Goal: Task Accomplishment & Management: Manage account settings

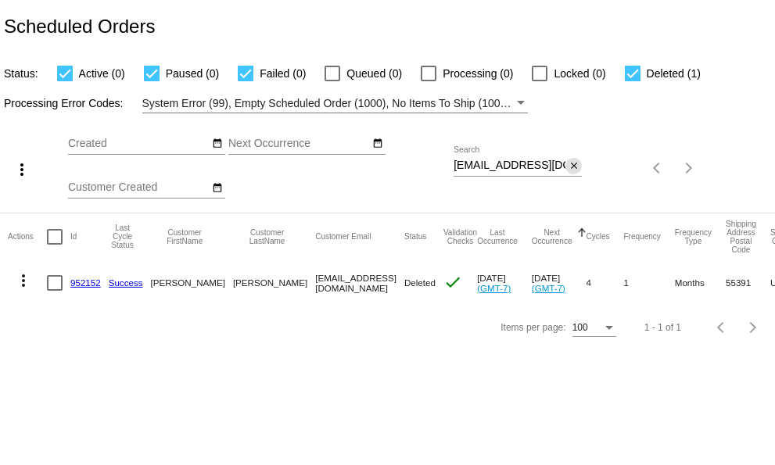
click at [566, 166] on button "close" at bounding box center [574, 166] width 16 height 16
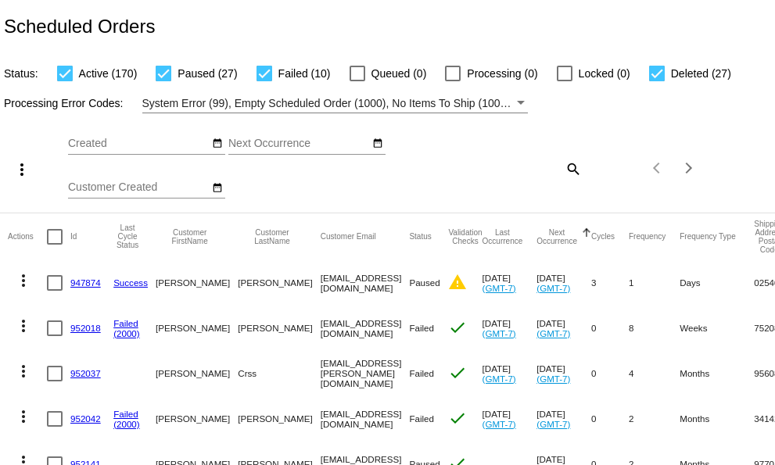
click at [563, 167] on mat-icon "search" at bounding box center [572, 168] width 19 height 24
click at [563, 169] on mat-icon "search" at bounding box center [572, 168] width 19 height 24
click at [487, 166] on input "Search" at bounding box center [518, 166] width 128 height 13
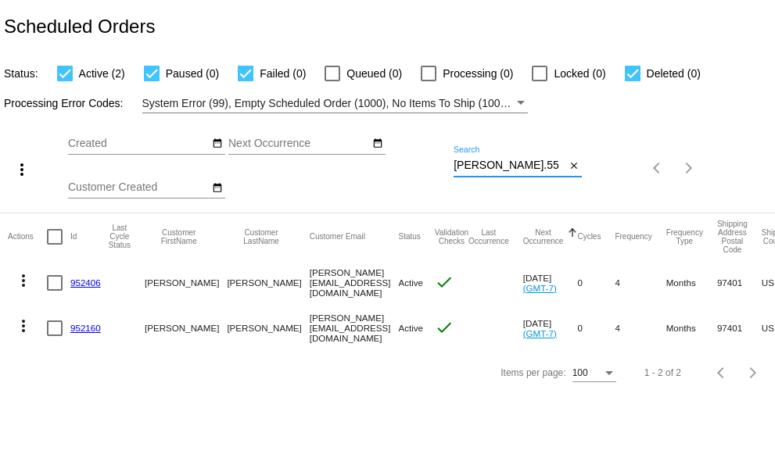
type input "sharon.55"
click at [21, 280] on mat-icon "more_vert" at bounding box center [23, 280] width 19 height 19
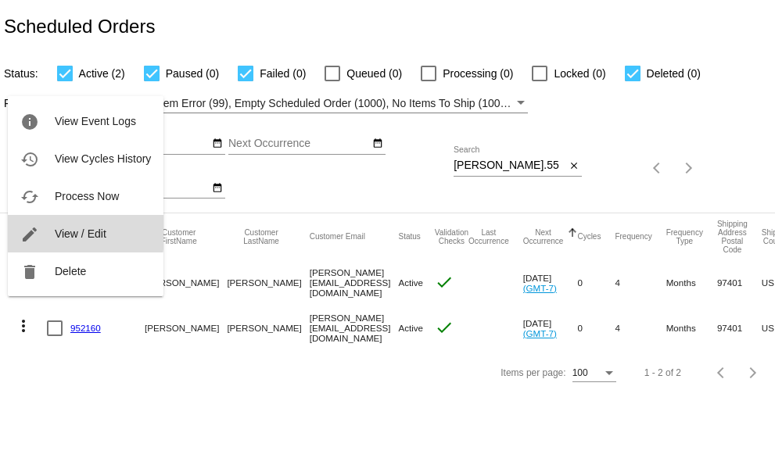
click at [53, 231] on button "edit View / Edit" at bounding box center [86, 234] width 156 height 38
